Goal: Task Accomplishment & Management: Manage account settings

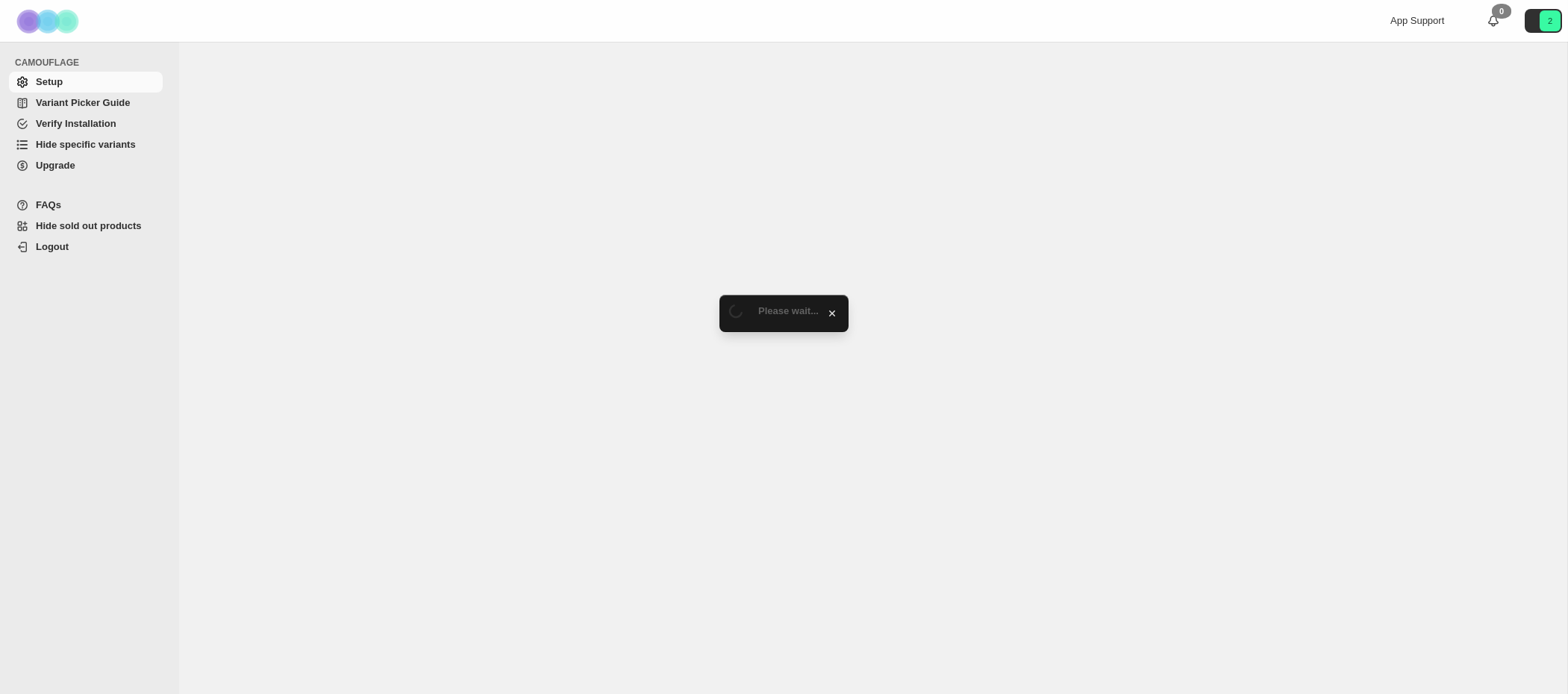
select select "******"
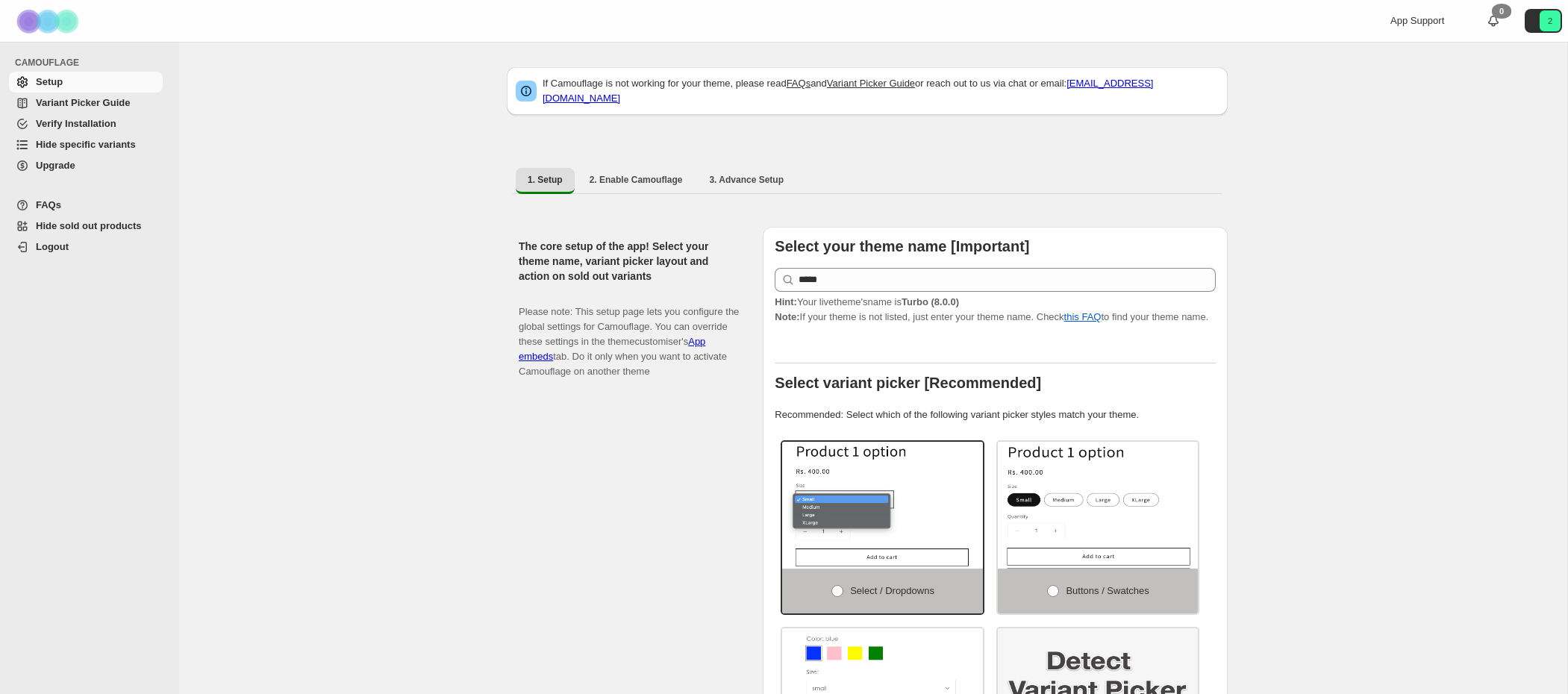
click at [127, 143] on span "Hide specific variants" at bounding box center [86, 143] width 100 height 11
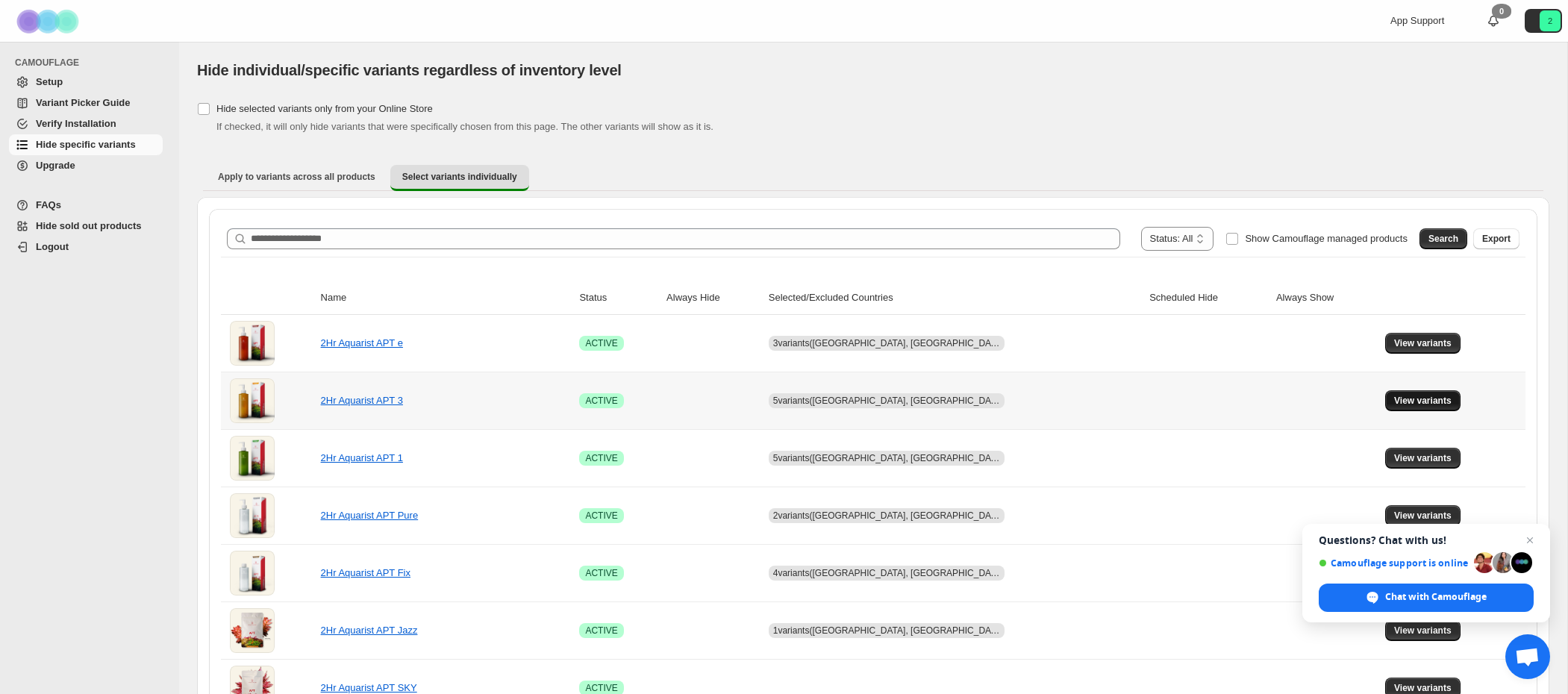
click at [1411, 400] on span "View variants" at bounding box center [1423, 400] width 58 height 12
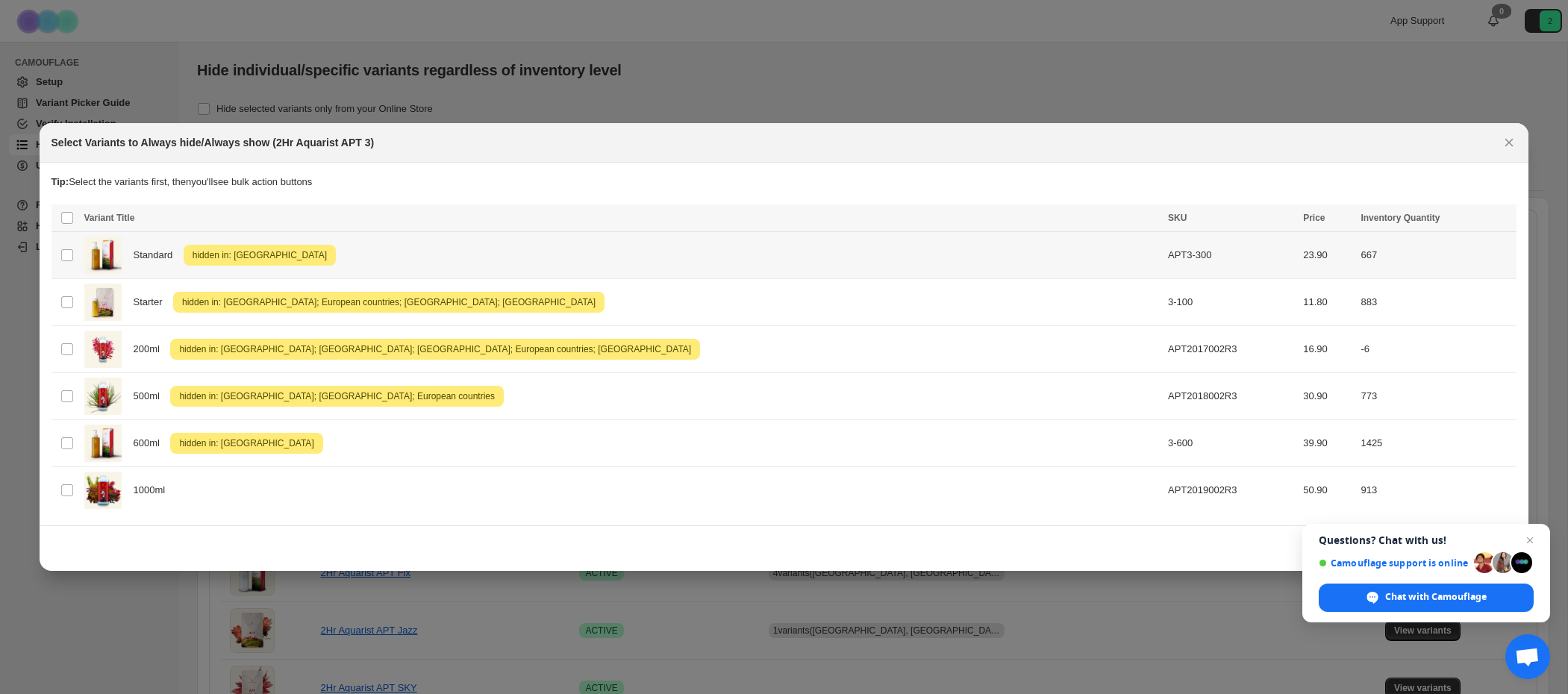
click at [276, 253] on span "hidden in: United States" at bounding box center [259, 255] width 140 height 18
click at [1500, 223] on icon "More actions" at bounding box center [1501, 219] width 15 height 15
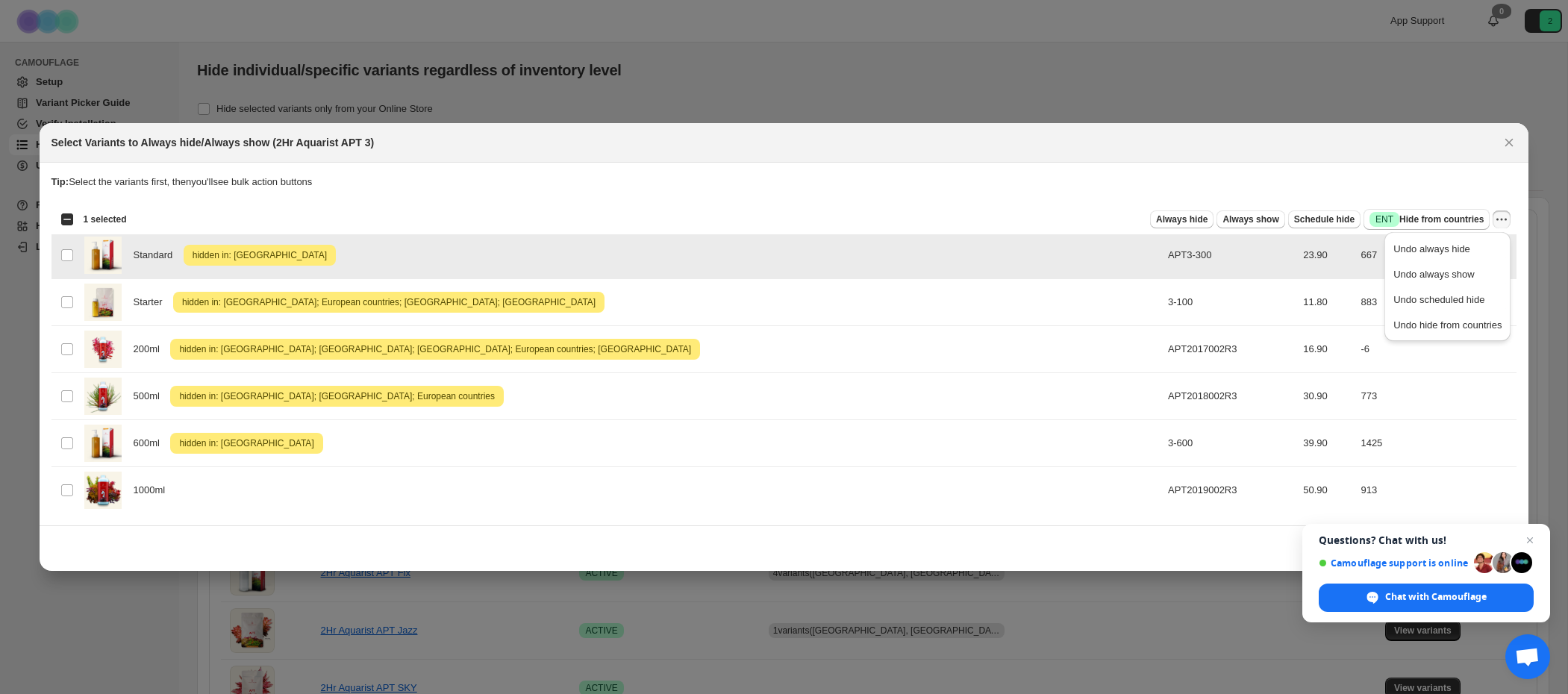
click at [291, 255] on span "hidden in: United States" at bounding box center [259, 255] width 140 height 18
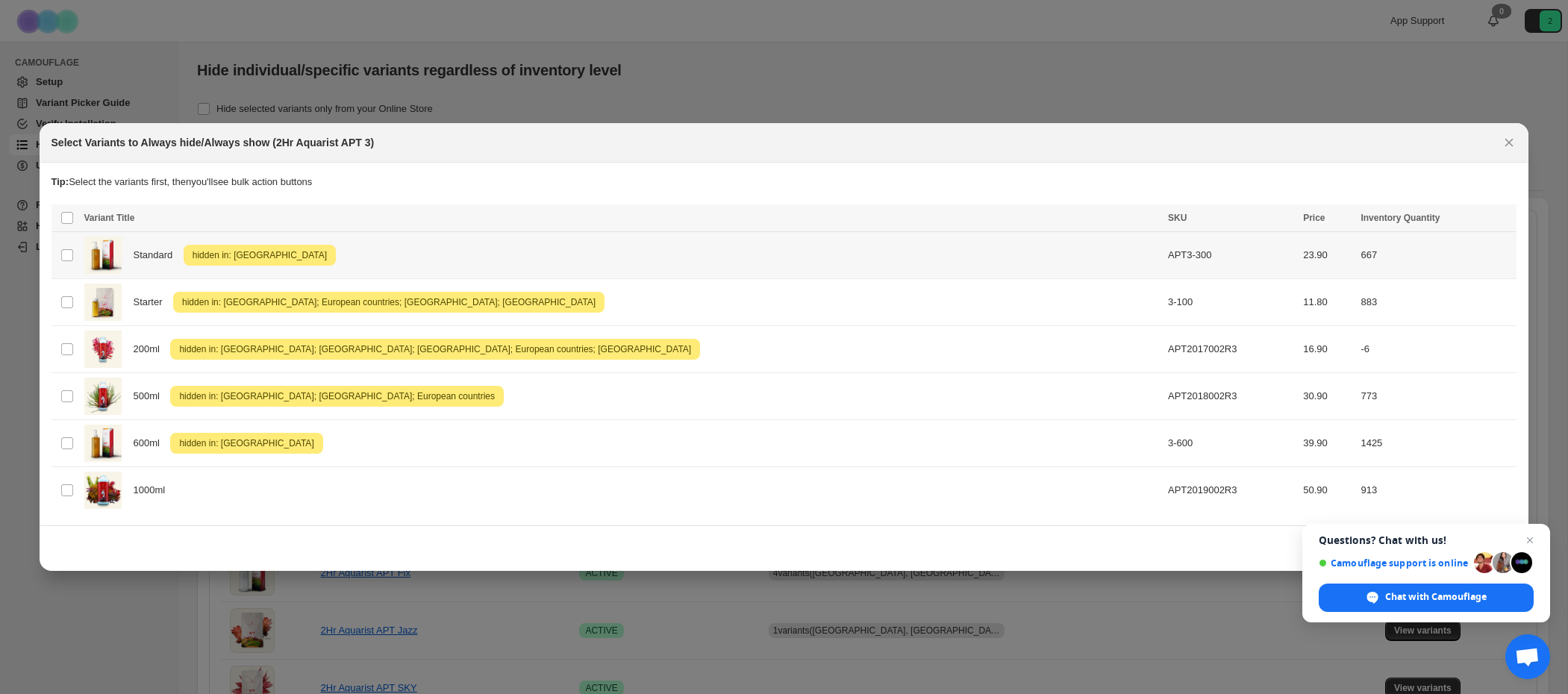
click at [291, 255] on span "hidden in: United States" at bounding box center [259, 255] width 140 height 18
click at [1429, 326] on span "Undo hide from countries" at bounding box center [1447, 325] width 108 height 11
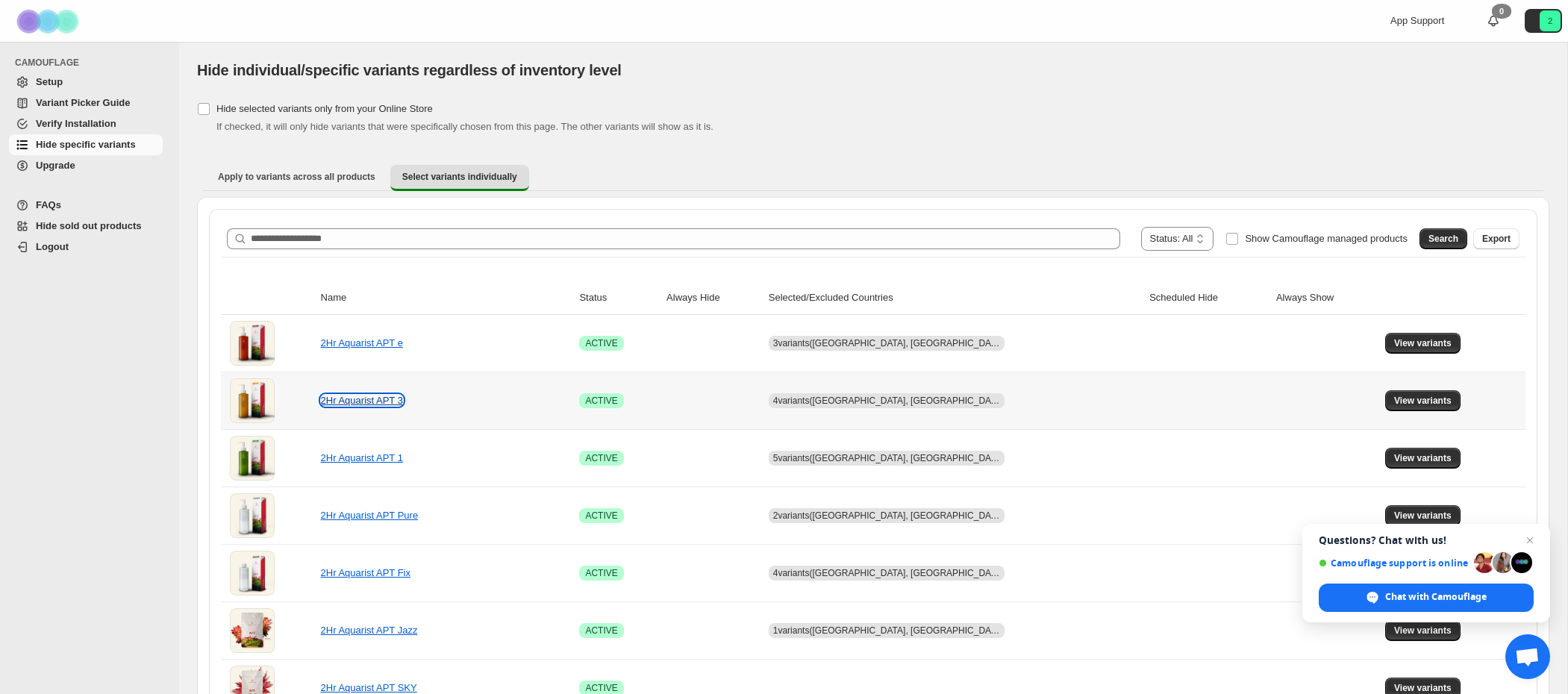
click at [400, 401] on link "2Hr Aquarist APT 3" at bounding box center [362, 400] width 82 height 11
click at [1396, 403] on span "View variants" at bounding box center [1423, 400] width 58 height 12
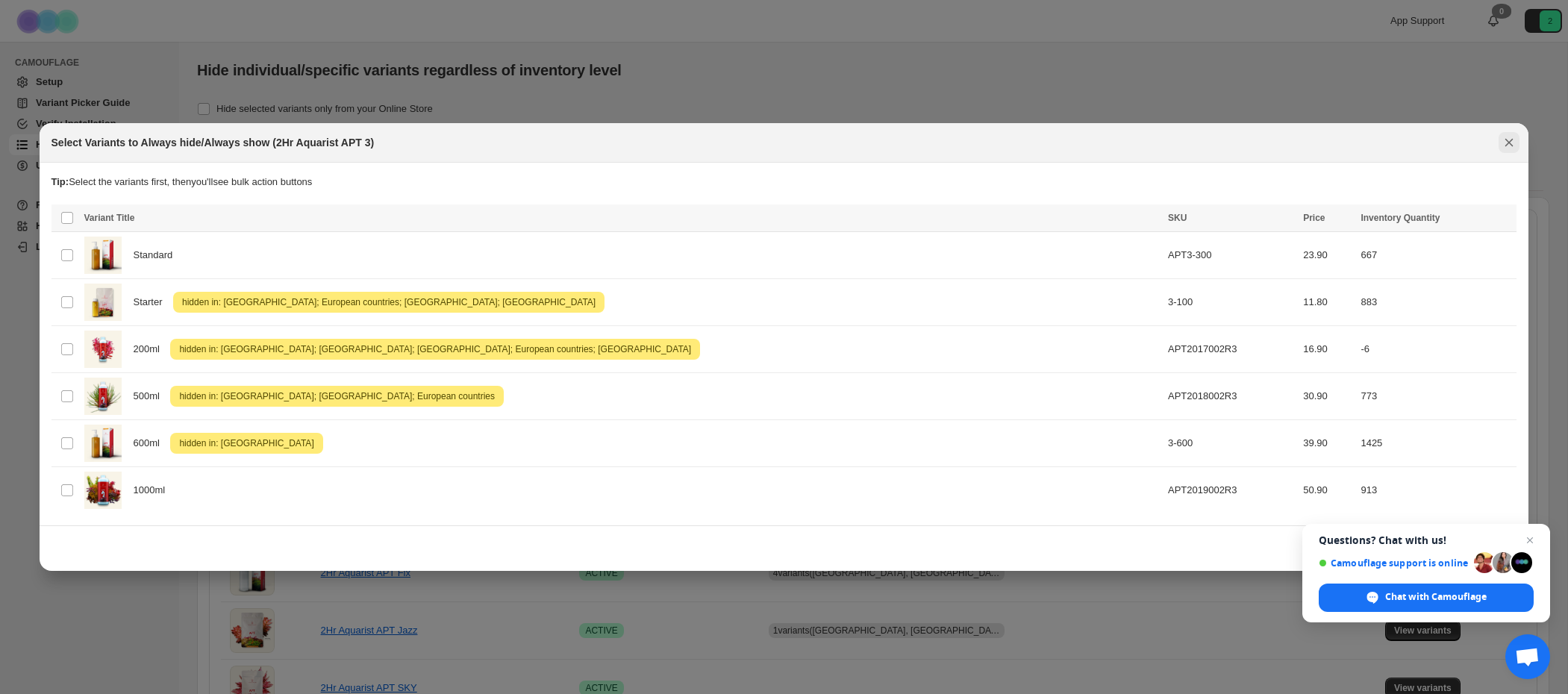
click at [1514, 141] on icon "Close" at bounding box center [1508, 142] width 15 height 15
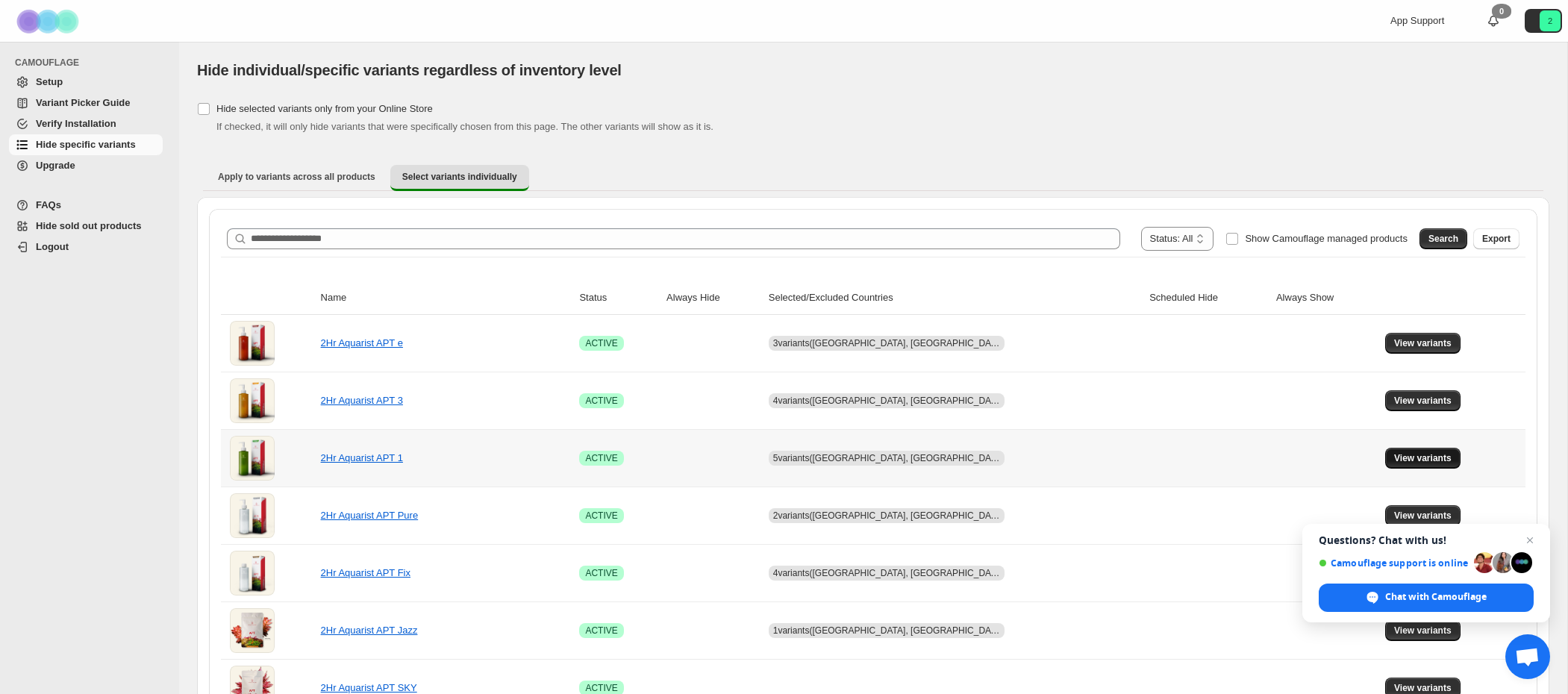
click at [1429, 464] on button "View variants" at bounding box center [1423, 457] width 76 height 21
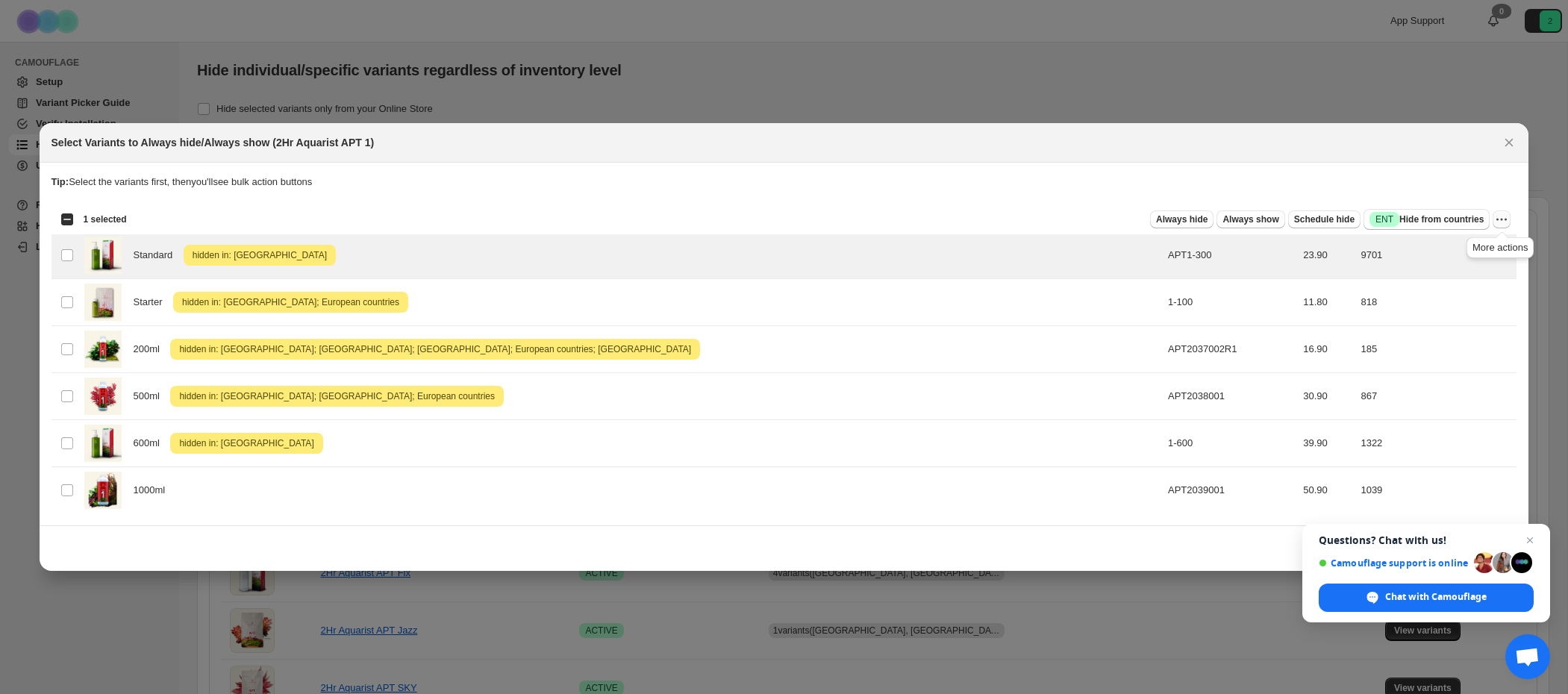
click at [1508, 221] on icon "More actions" at bounding box center [1501, 219] width 15 height 15
click at [1440, 325] on span "Undo hide from countries" at bounding box center [1447, 325] width 108 height 11
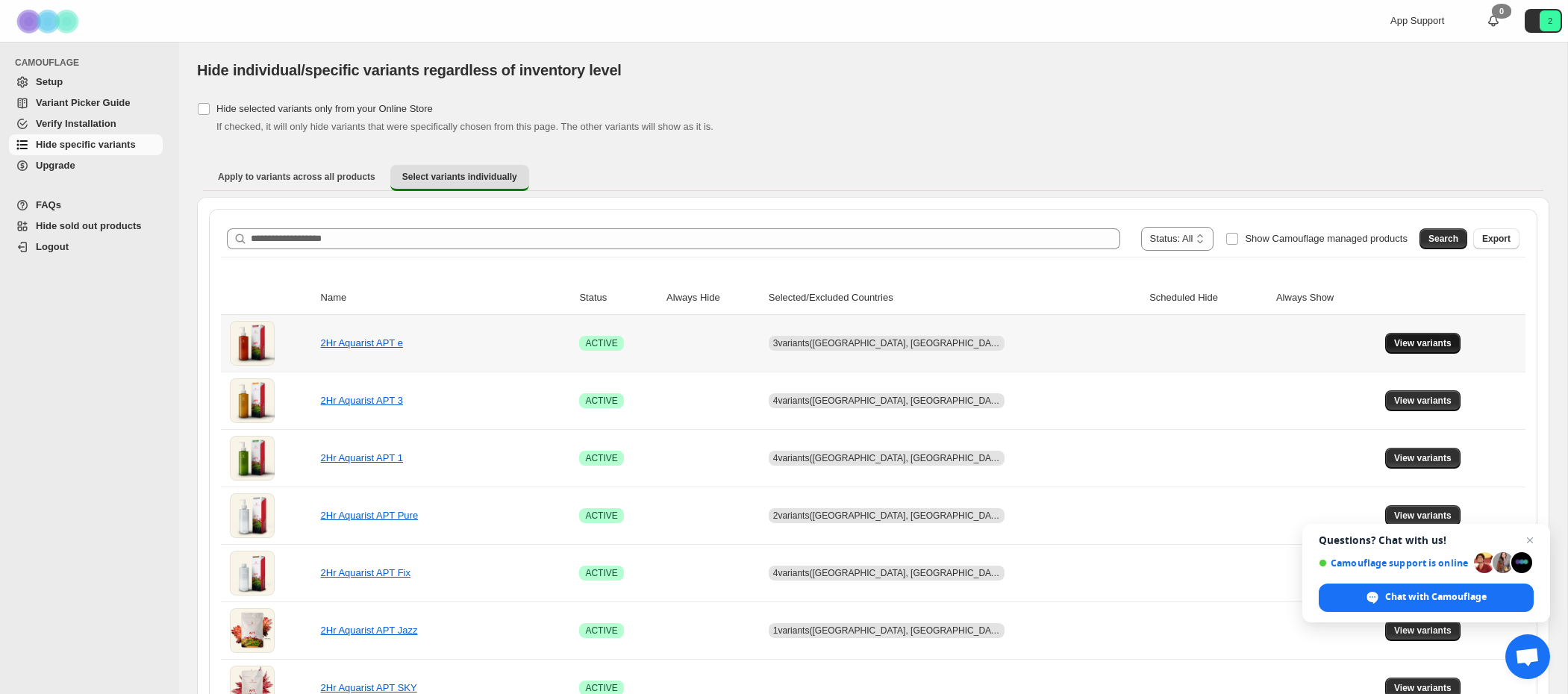
click at [1416, 343] on span "View variants" at bounding box center [1423, 344] width 58 height 12
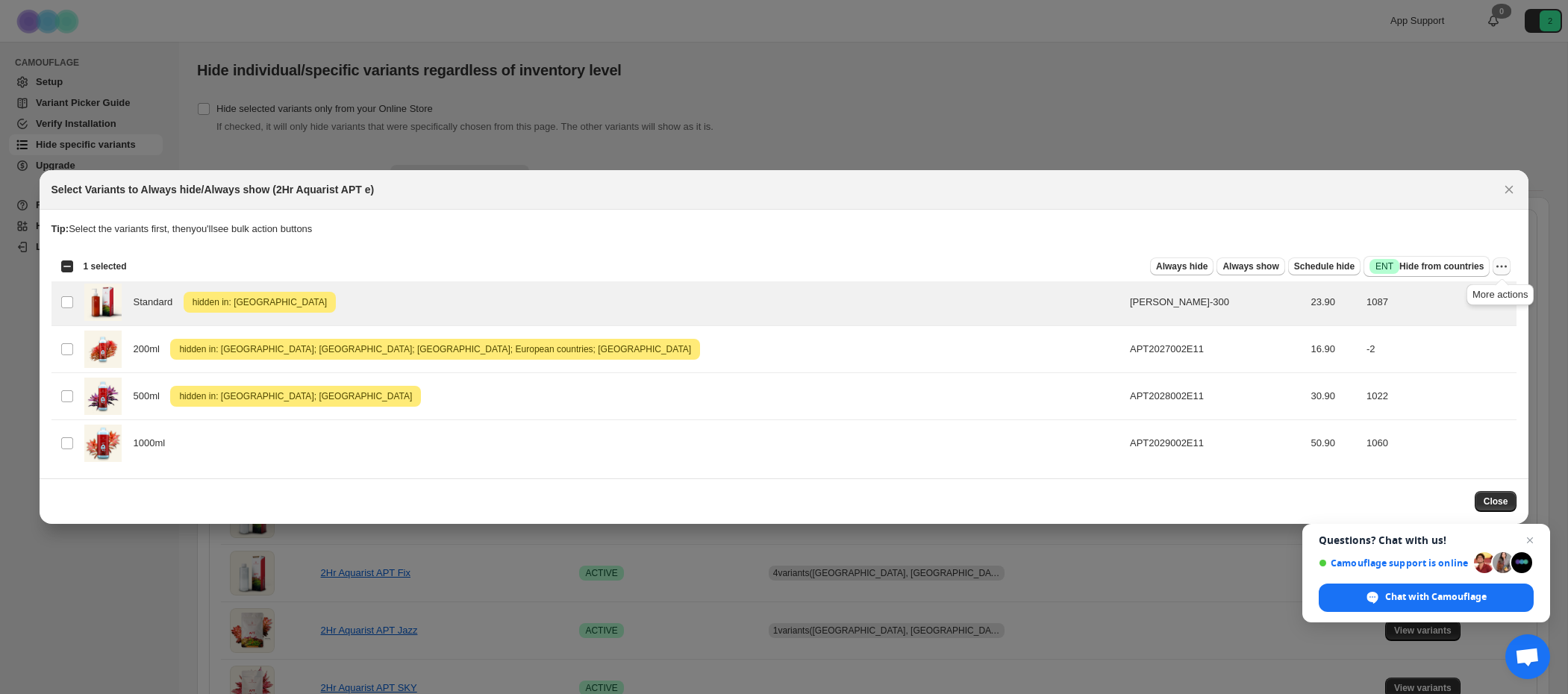
click at [1497, 267] on icon "More actions" at bounding box center [1501, 266] width 15 height 15
click at [1463, 373] on span "Undo hide from countries" at bounding box center [1447, 371] width 108 height 11
